Goal: Information Seeking & Learning: Learn about a topic

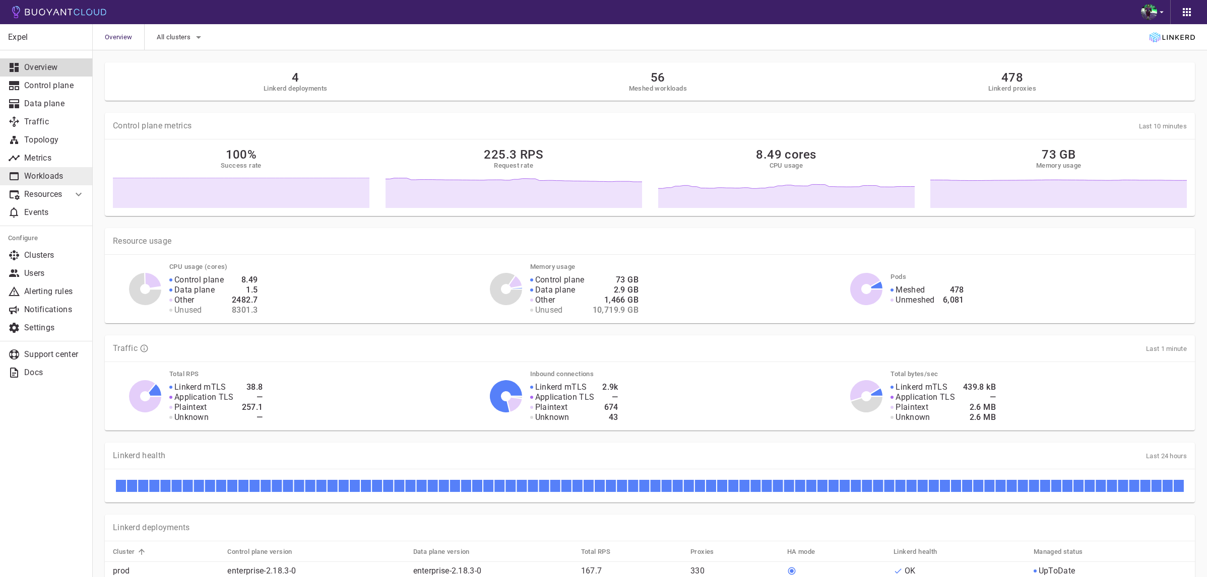
click at [43, 173] on p "Workloads" at bounding box center [54, 176] width 60 height 10
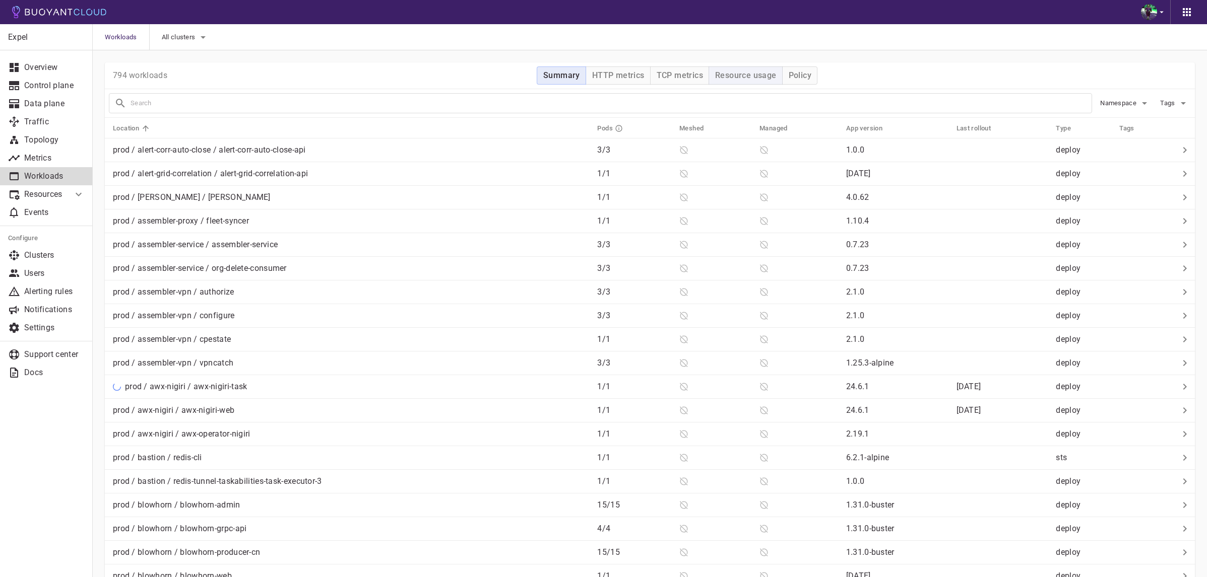
click at [751, 79] on h4 "Resource usage" at bounding box center [745, 76] width 61 height 10
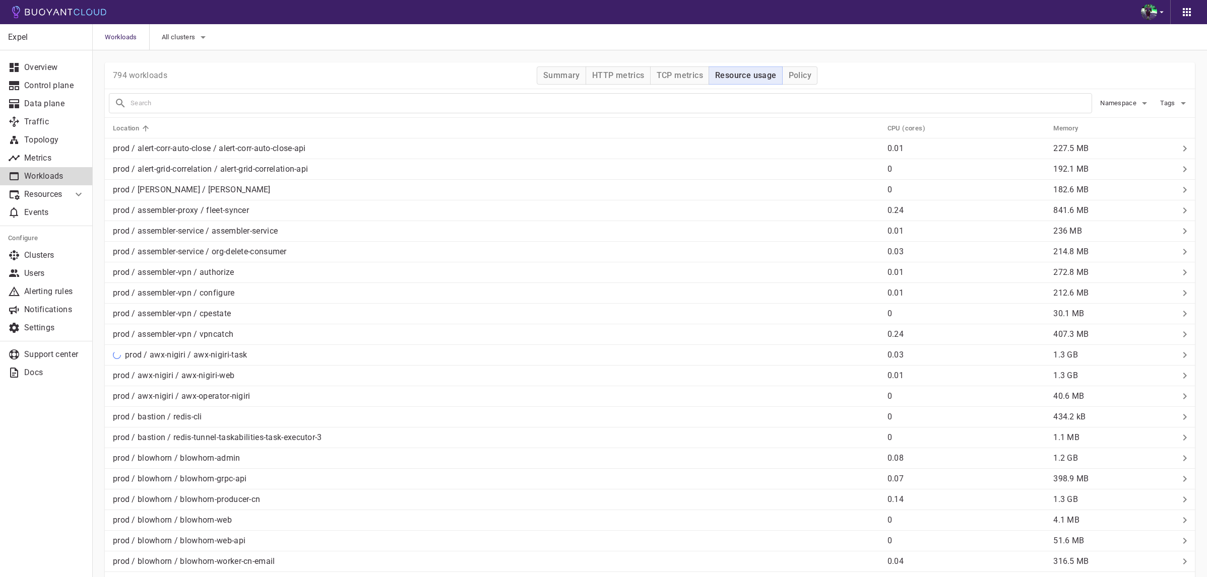
click at [1045, 128] on th "Memory" at bounding box center [1109, 128] width 129 height 21
click at [1074, 130] on h5 "Memory" at bounding box center [1065, 128] width 25 height 8
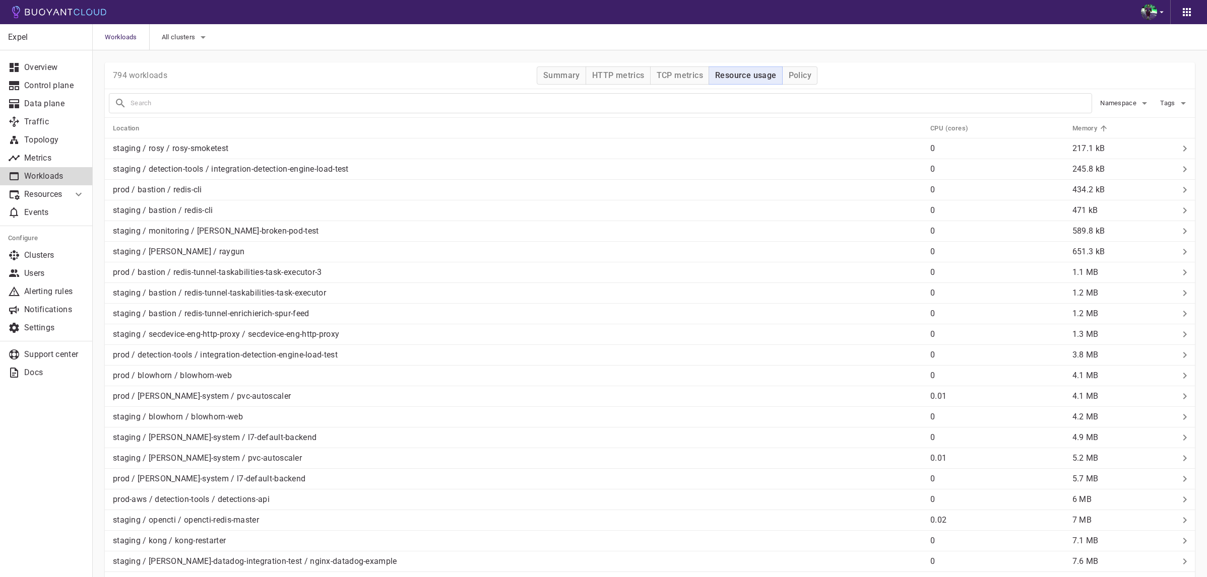
click at [1074, 130] on h5 "Memory" at bounding box center [1084, 128] width 25 height 8
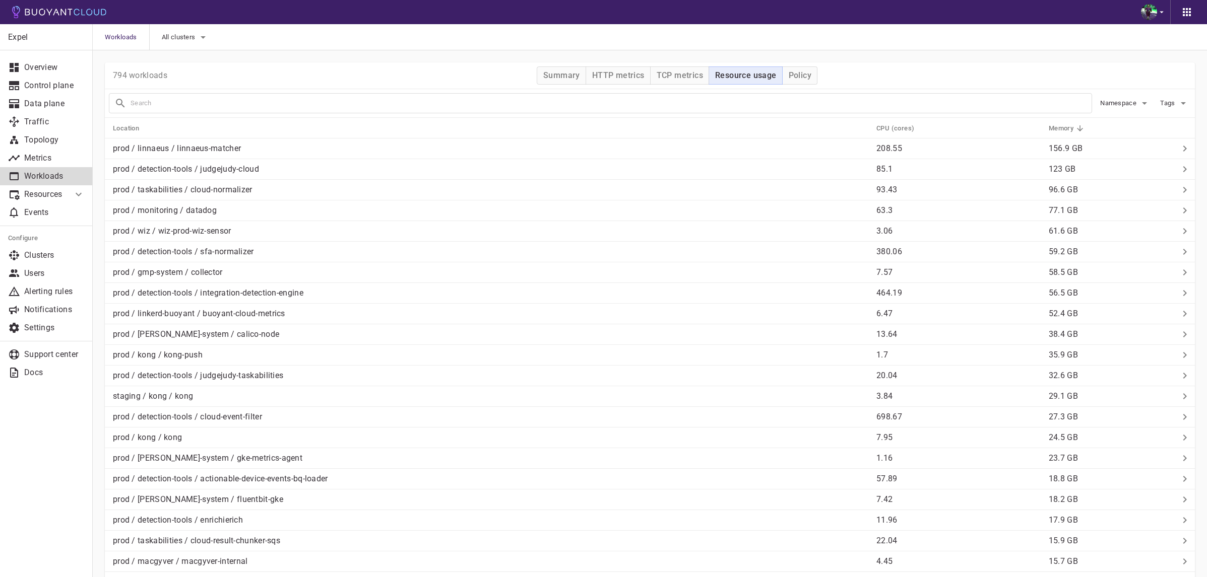
click at [503, 96] on div at bounding box center [600, 103] width 983 height 20
click at [481, 138] on th "Location" at bounding box center [486, 128] width 763 height 21
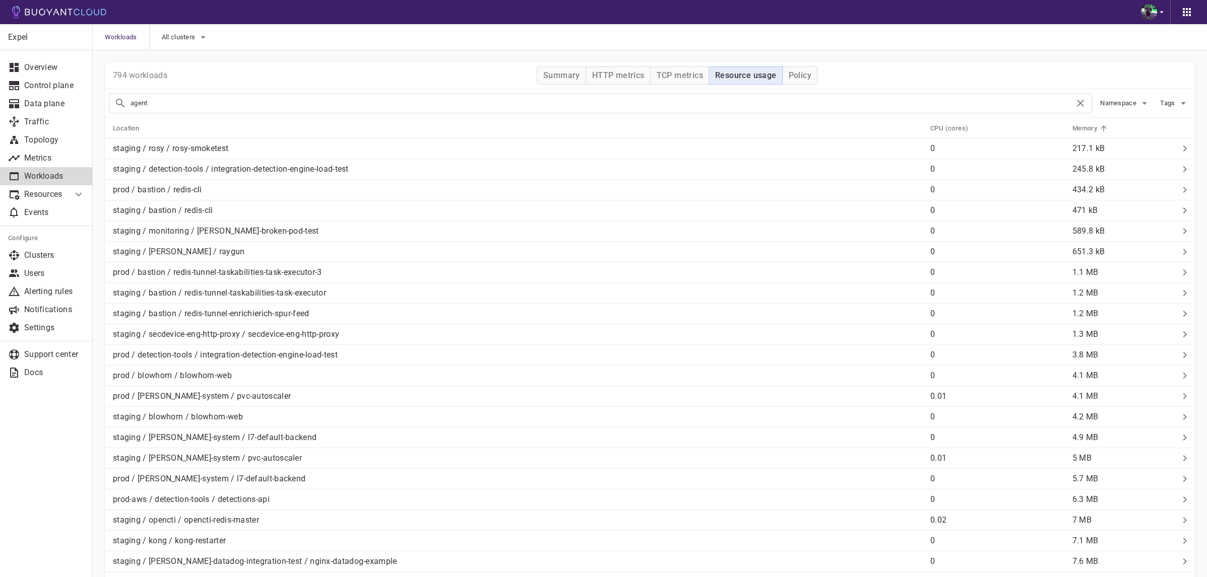
click at [359, 107] on input "agent" at bounding box center [602, 103] width 944 height 14
click at [369, 97] on input "agent" at bounding box center [602, 103] width 944 height 14
type input "cloud-agent"
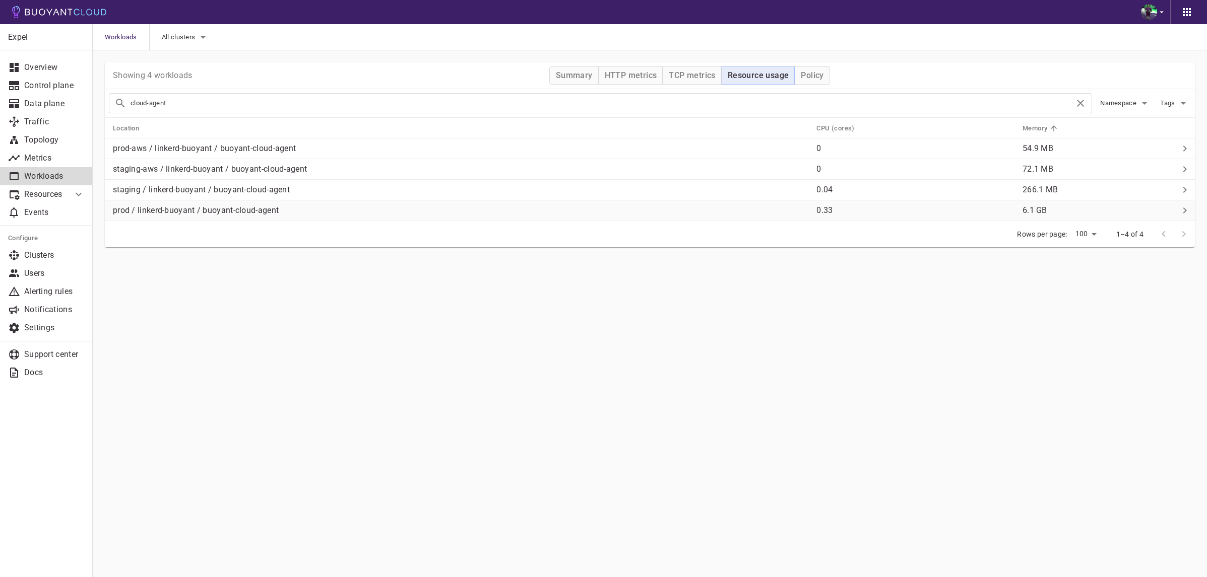
click at [326, 208] on div "prod / linkerd-buoyant / buoyant-cloud-agent" at bounding box center [458, 209] width 699 height 14
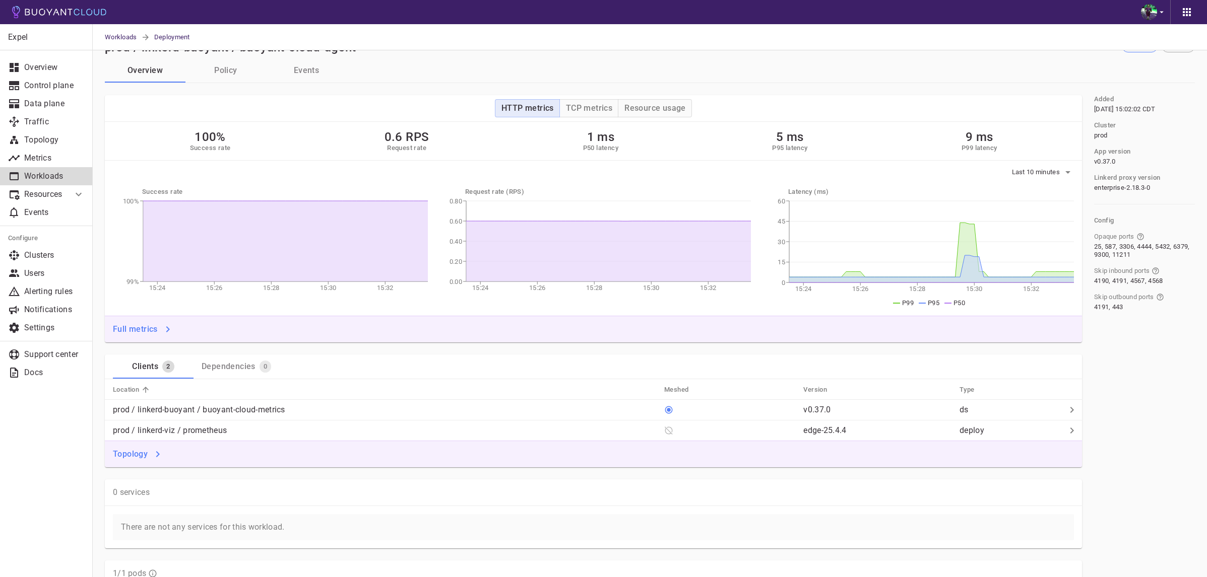
scroll to position [24, 0]
click at [650, 102] on h4 "Resource usage" at bounding box center [654, 107] width 61 height 10
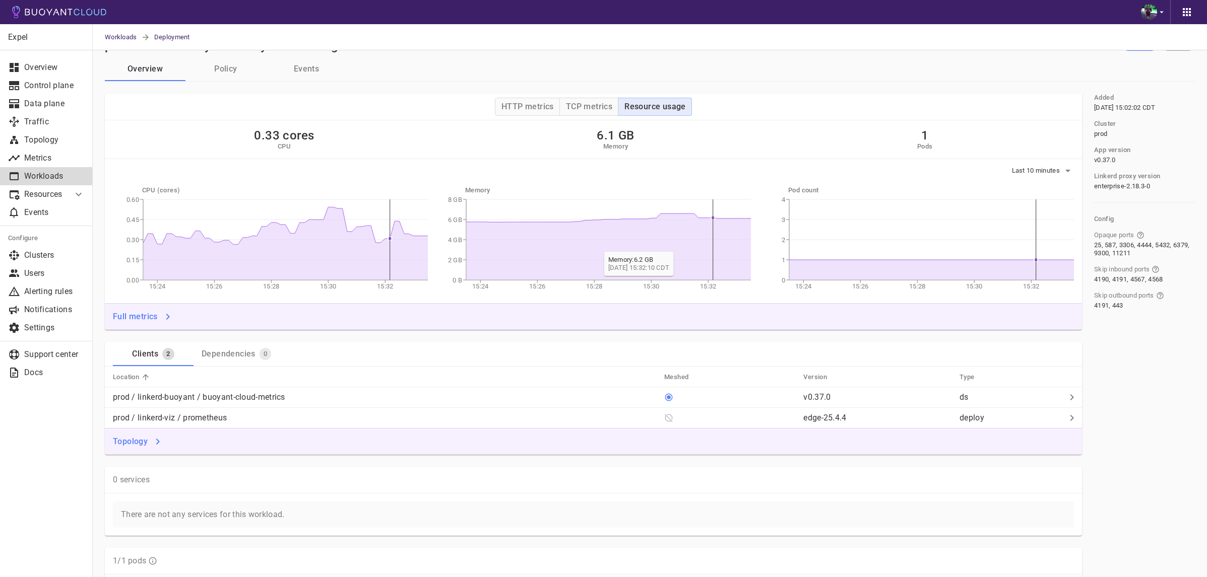
scroll to position [354, 0]
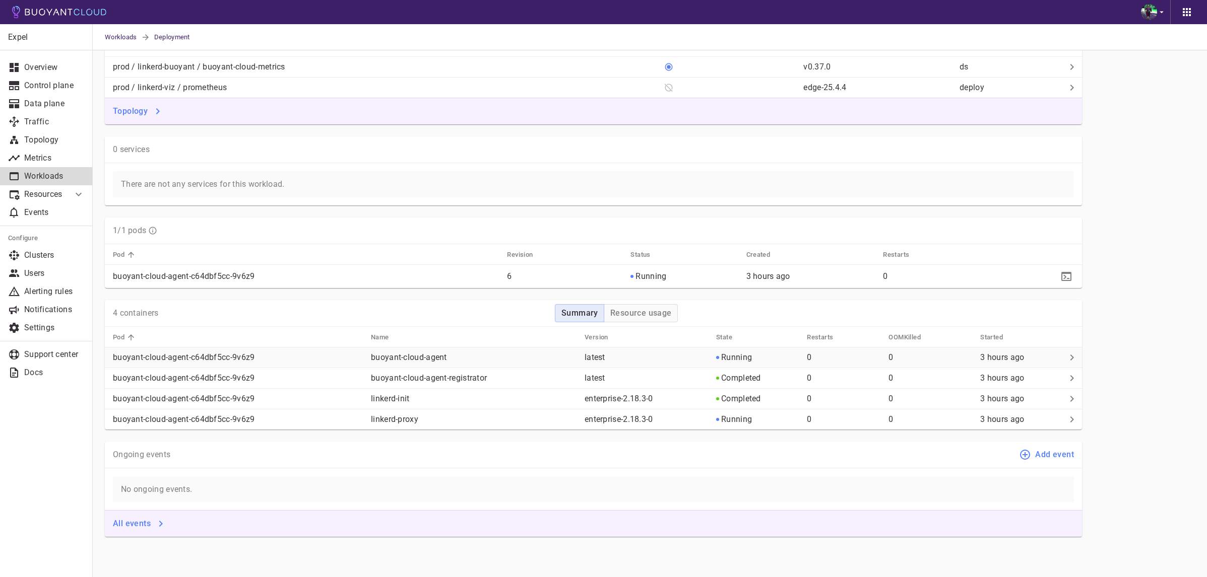
click at [500, 359] on p "buoyant-cloud-agent" at bounding box center [474, 358] width 206 height 10
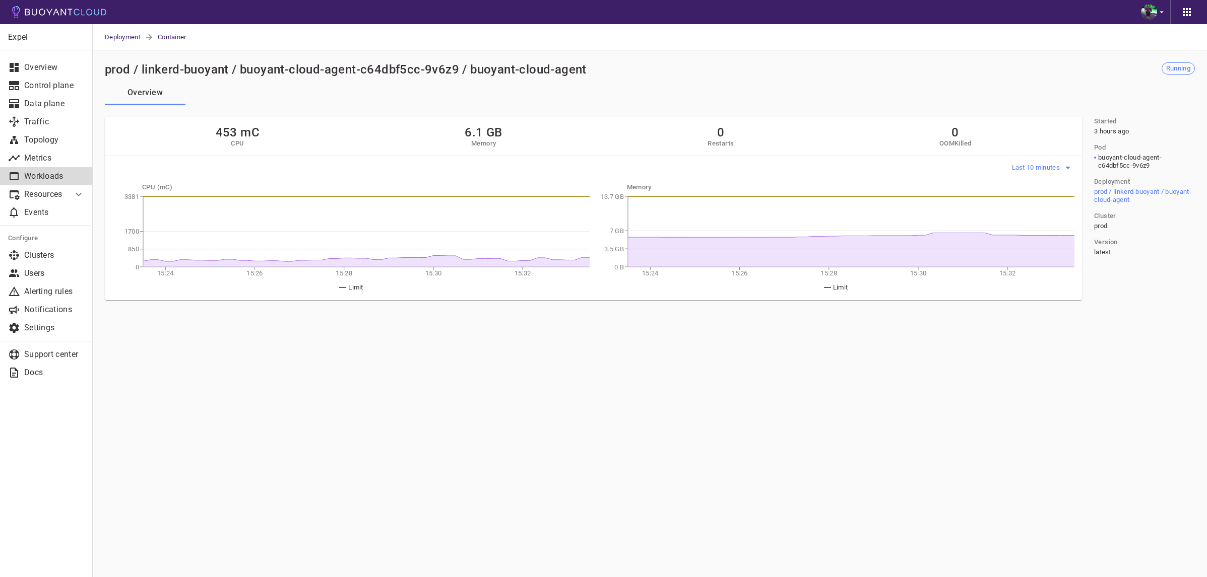
click at [1035, 168] on span "Last 10 minutes" at bounding box center [1037, 168] width 50 height 8
click at [1045, 226] on li "Last 6 hours" at bounding box center [1049, 225] width 76 height 18
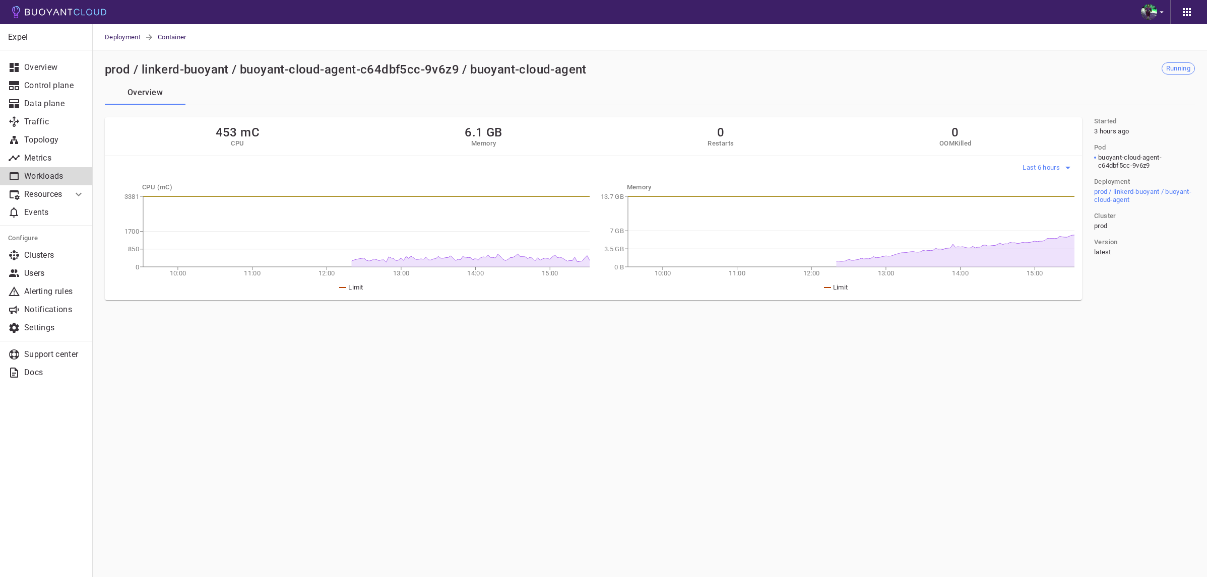
click at [1047, 170] on span "Last 6 hours" at bounding box center [1041, 168] width 39 height 8
click at [1038, 243] on li "Last 24 hours" at bounding box center [1060, 243] width 76 height 18
click at [1040, 165] on span "Last 24 hours" at bounding box center [1040, 168] width 43 height 8
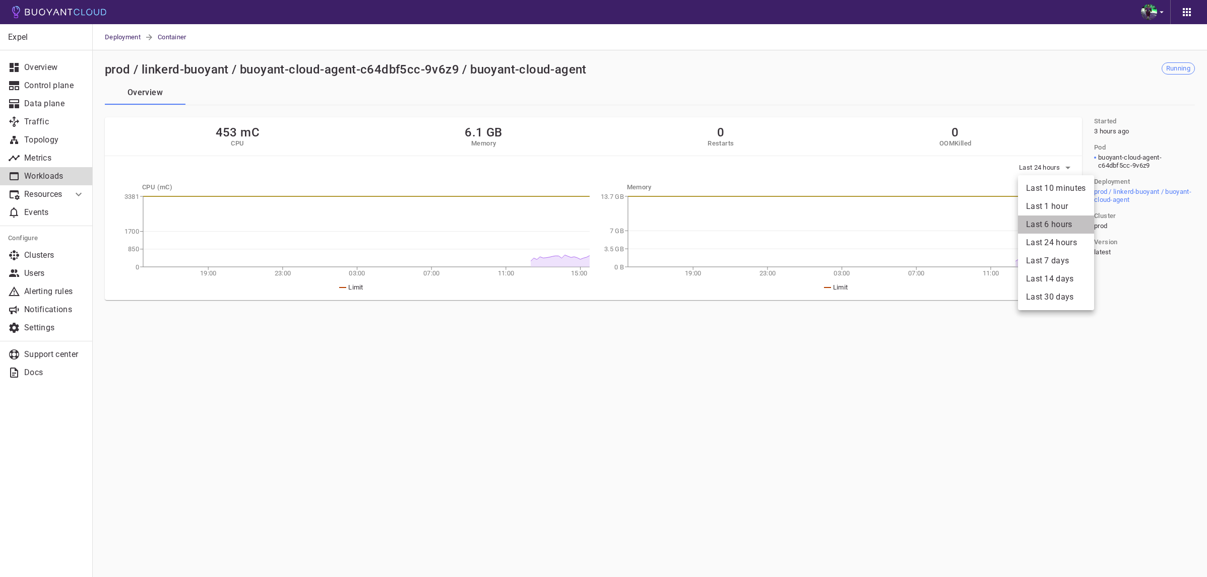
click at [1037, 226] on li "Last 6 hours" at bounding box center [1056, 225] width 76 height 18
